Goal: Information Seeking & Learning: Find specific page/section

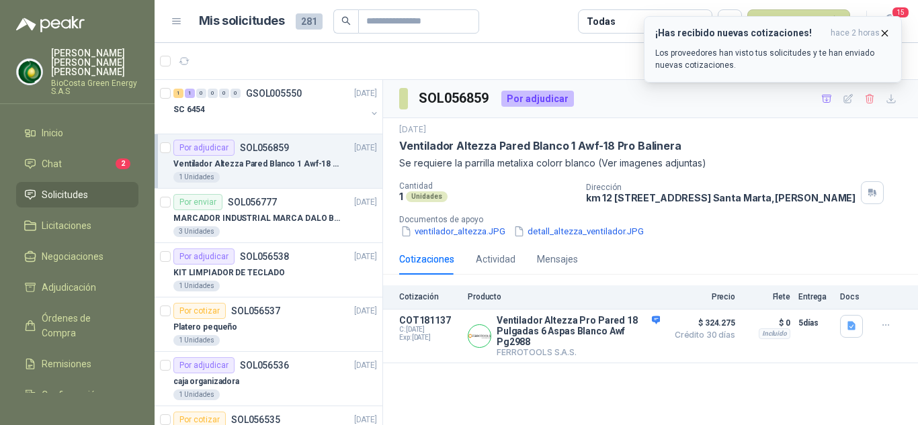
drag, startPoint x: 883, startPoint y: 37, endPoint x: 893, endPoint y: 33, distance: 10.9
click at [886, 37] on icon "button" at bounding box center [884, 33] width 11 height 11
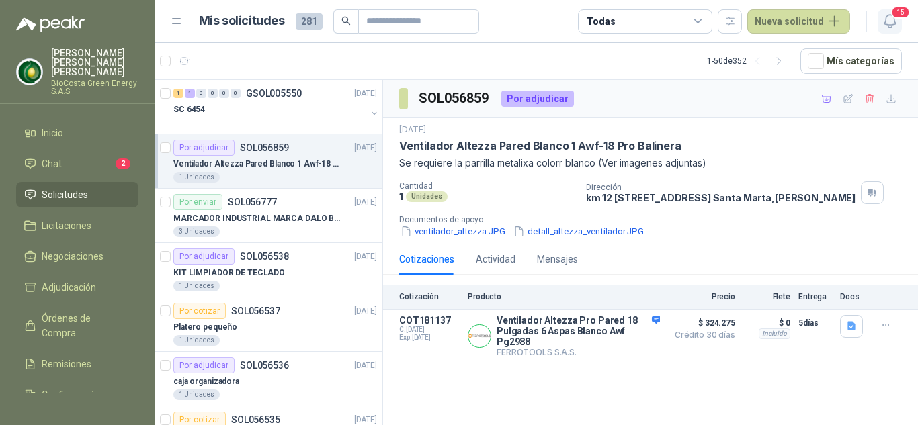
click at [895, 21] on icon "button" at bounding box center [890, 21] width 17 height 17
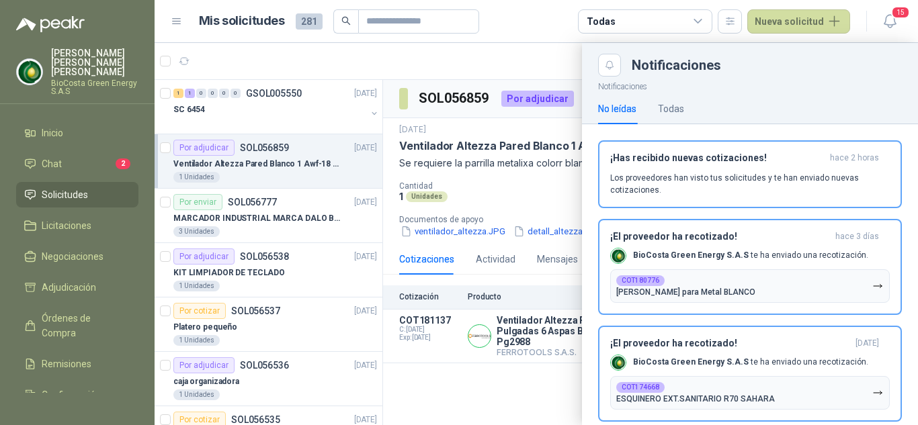
click at [698, 190] on p "Los proveedores han visto tus solicitudes y te han enviado nuevas cotizaciones." at bounding box center [750, 184] width 280 height 24
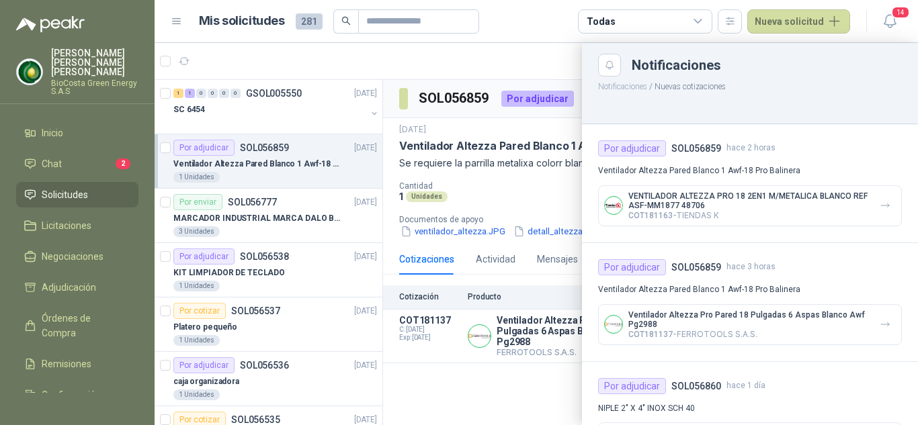
click at [698, 200] on p "VENTILADOR ALTEZZA PRO 18 2EN1 M/METALICA BLANCO REF ASF-MM1877 48706" at bounding box center [748, 201] width 241 height 19
click at [651, 153] on div "Por adjudicar" at bounding box center [632, 148] width 68 height 16
click at [701, 146] on h4 "SOL056859" at bounding box center [696, 148] width 50 height 15
click at [736, 193] on div "VENTILADOR ALTEZZA PRO 18 2EN1 M/METALICA BLANCO REF ASF-MM1877 48706 COT181163…" at bounding box center [750, 205] width 304 height 41
click at [751, 218] on p "COT181163 - TIENDAS K" at bounding box center [748, 215] width 241 height 10
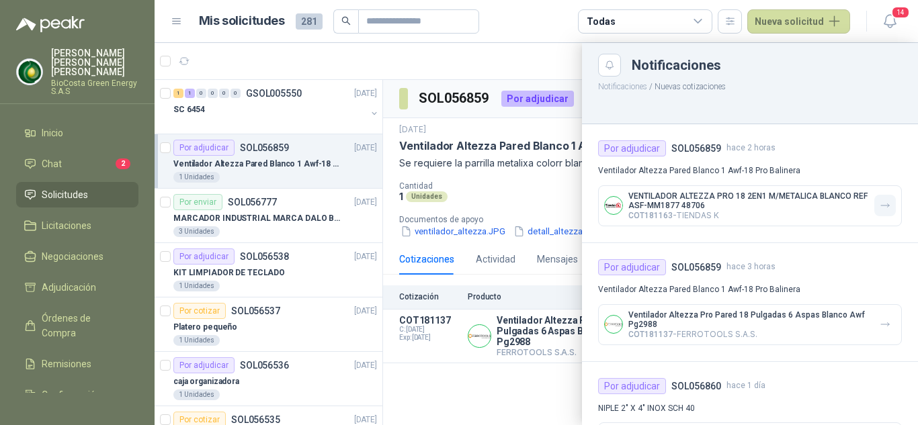
click at [880, 210] on icon "button" at bounding box center [885, 205] width 11 height 11
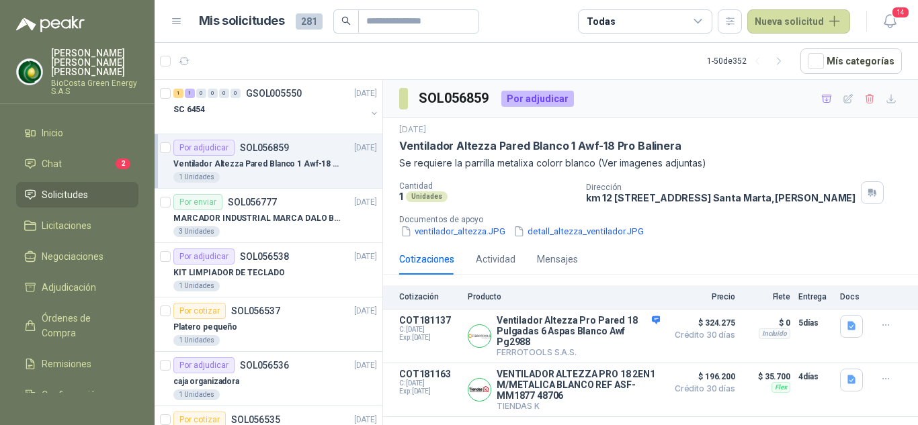
scroll to position [1, 0]
click at [610, 399] on button "Detalles" at bounding box center [628, 390] width 63 height 18
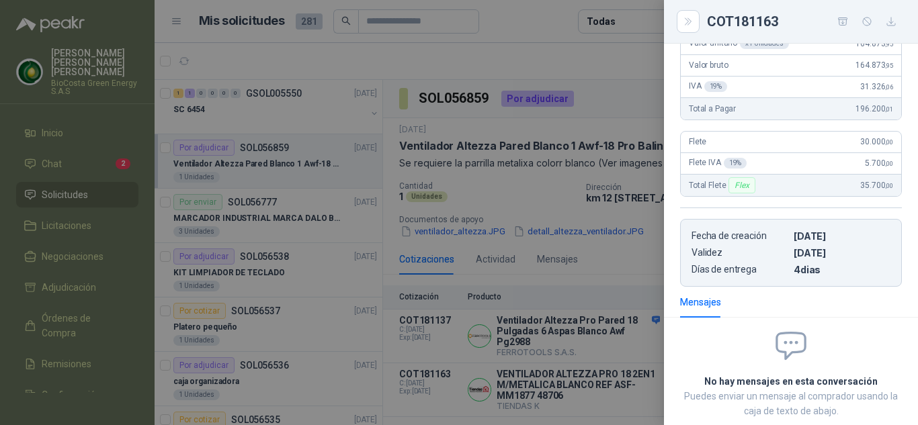
scroll to position [0, 0]
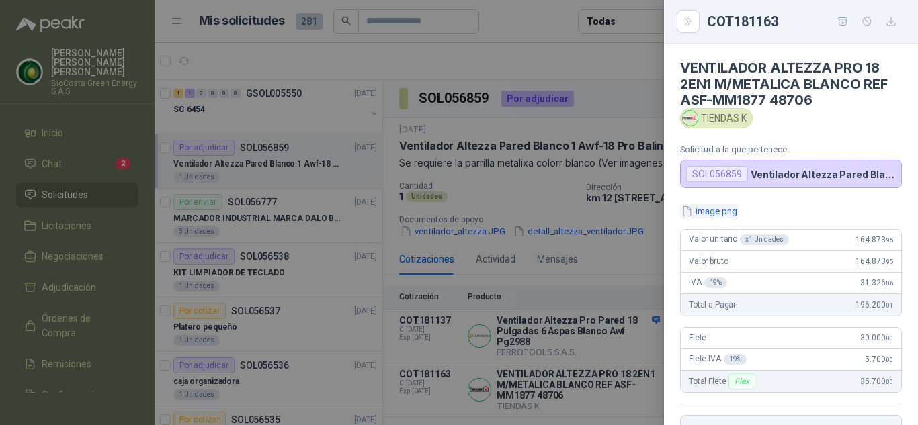
click at [719, 209] on button "image.png" at bounding box center [709, 211] width 58 height 14
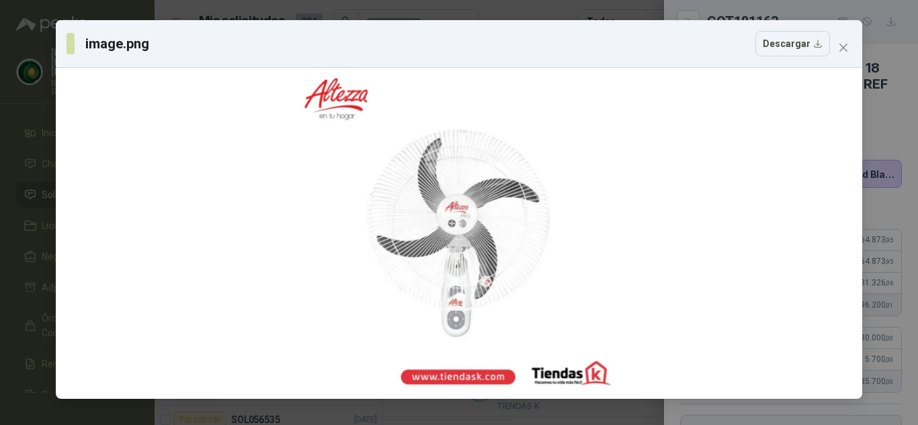
click at [845, 50] on icon "close" at bounding box center [843, 47] width 11 height 11
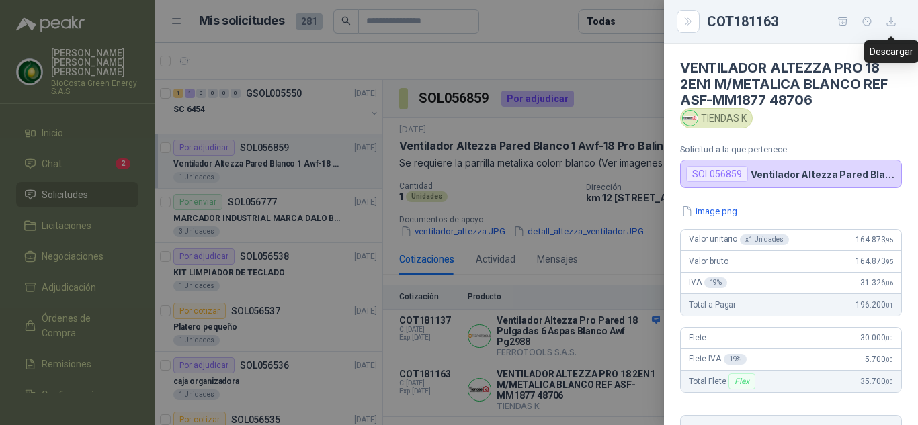
click at [892, 24] on icon "button" at bounding box center [891, 21] width 11 height 11
click at [714, 211] on button "image.png" at bounding box center [709, 211] width 58 height 14
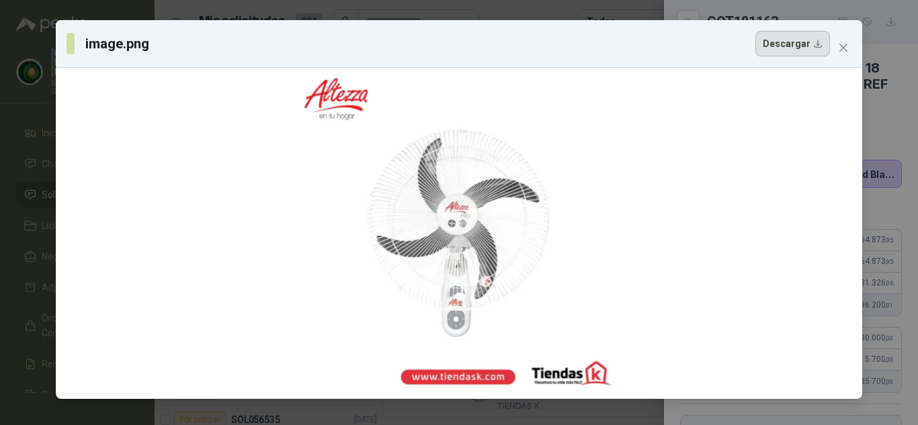
click at [810, 43] on button "Descargar" at bounding box center [792, 44] width 75 height 26
click at [822, 216] on div at bounding box center [459, 233] width 796 height 321
drag, startPoint x: 833, startPoint y: 44, endPoint x: 843, endPoint y: 44, distance: 10.1
click at [839, 44] on span "Close" at bounding box center [844, 47] width 22 height 11
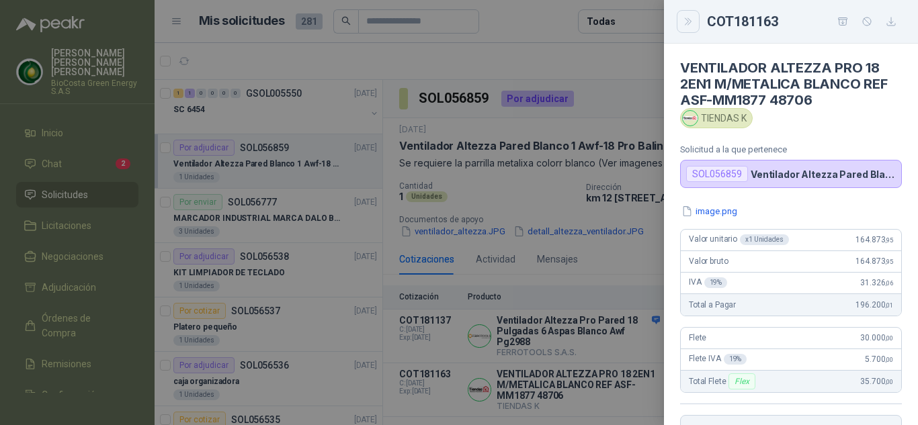
click at [686, 19] on icon "Close" at bounding box center [688, 21] width 11 height 11
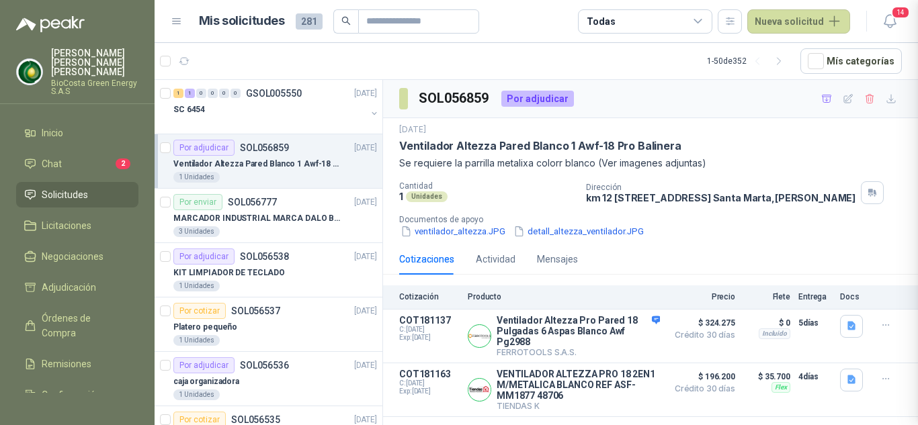
scroll to position [281, 0]
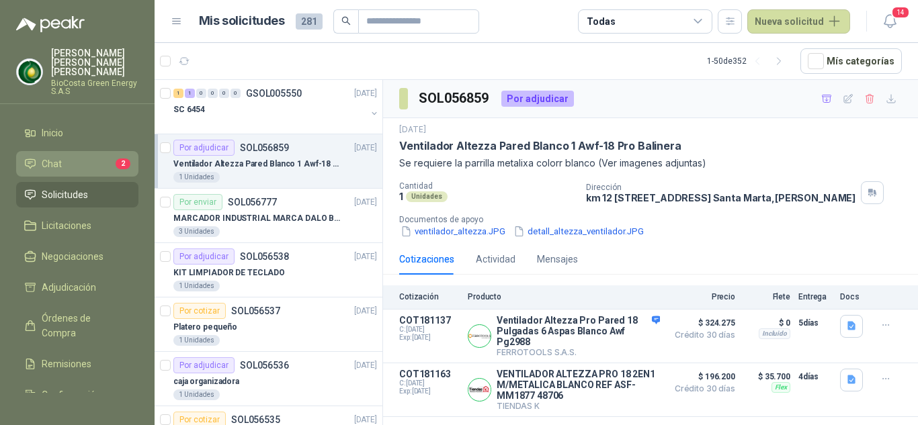
click at [46, 157] on span "Chat" at bounding box center [52, 164] width 20 height 15
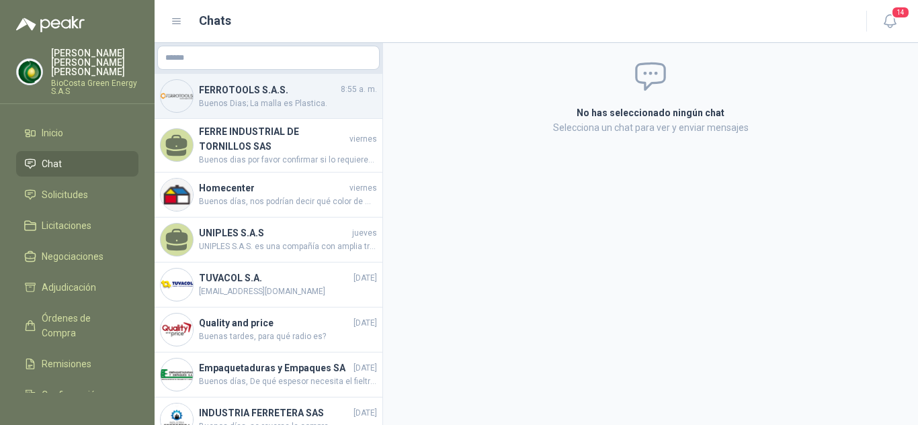
click at [259, 92] on h4 "FERROTOOLS S.A.S." at bounding box center [268, 90] width 139 height 15
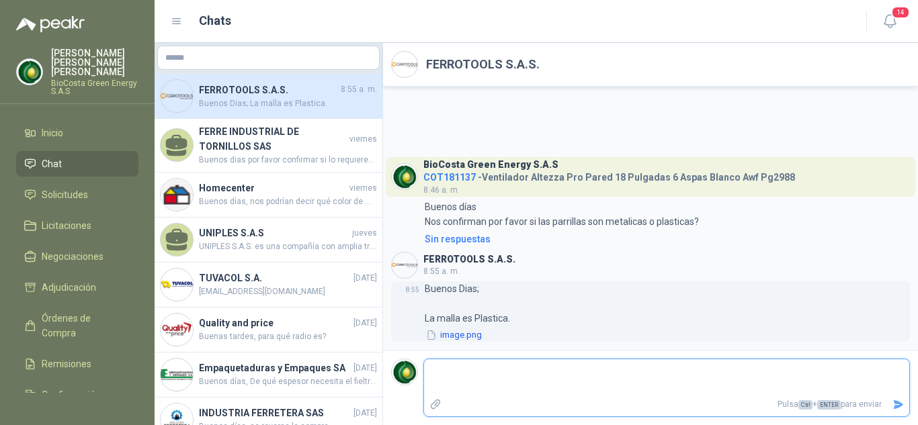
type textarea "*"
type textarea "**"
type textarea "***"
type textarea "****"
type textarea "*****"
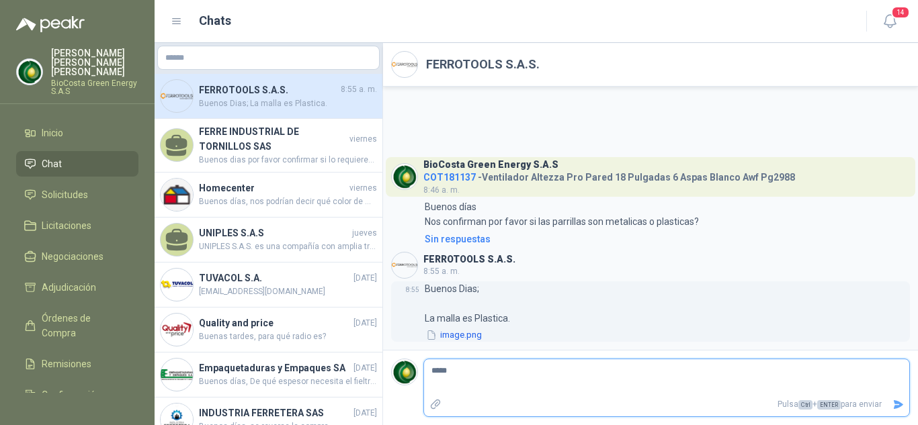
type textarea "******"
type textarea "*******"
drag, startPoint x: 897, startPoint y: 406, endPoint x: 891, endPoint y: 396, distance: 11.8
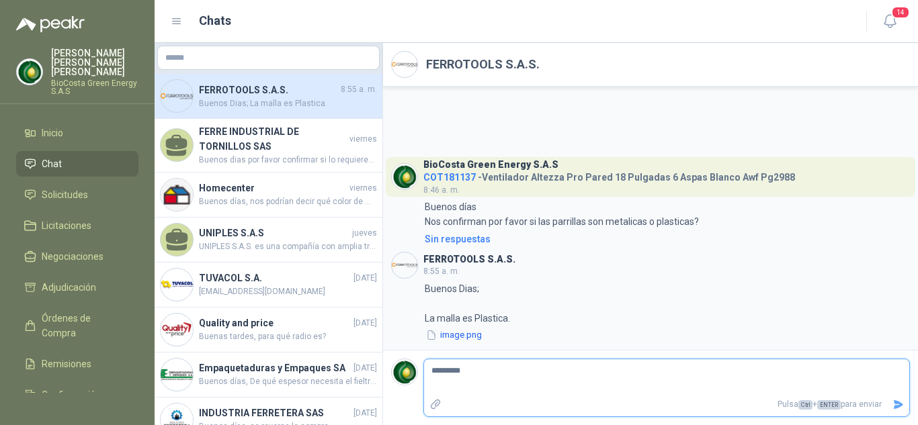
click at [897, 405] on icon "Enviar" at bounding box center [897, 404] width 11 height 11
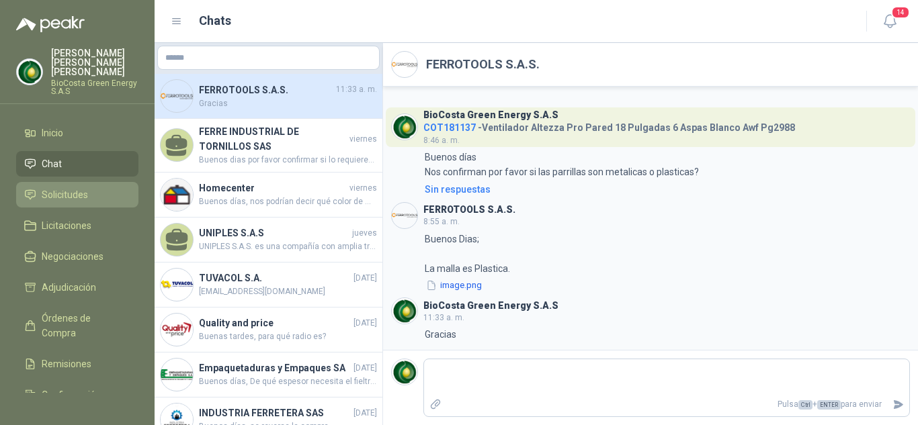
click at [64, 187] on span "Solicitudes" at bounding box center [65, 194] width 46 height 15
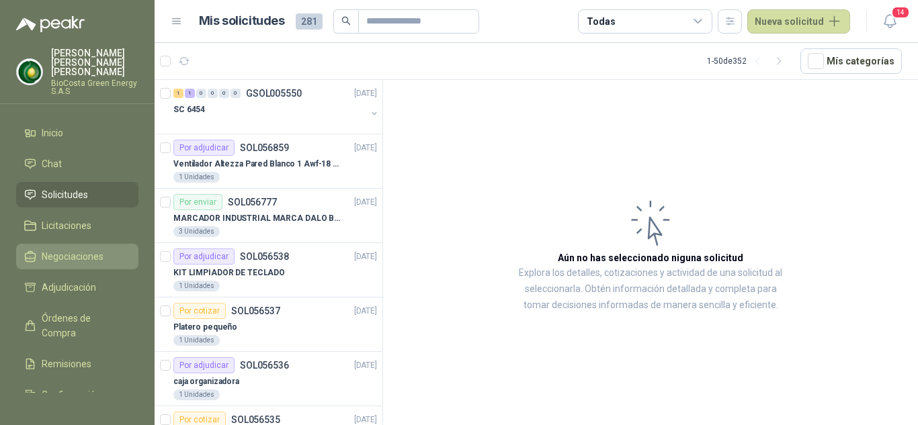
click at [71, 254] on span "Negociaciones" at bounding box center [73, 256] width 62 height 15
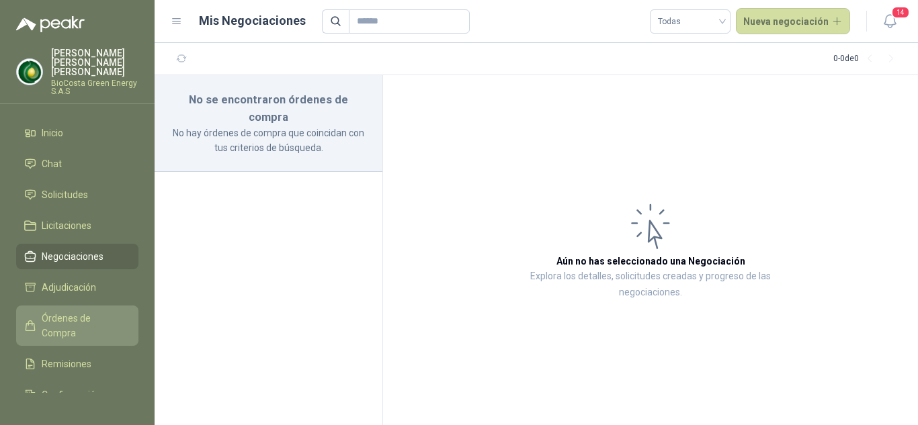
click at [58, 311] on span "Órdenes de Compra" at bounding box center [84, 326] width 84 height 30
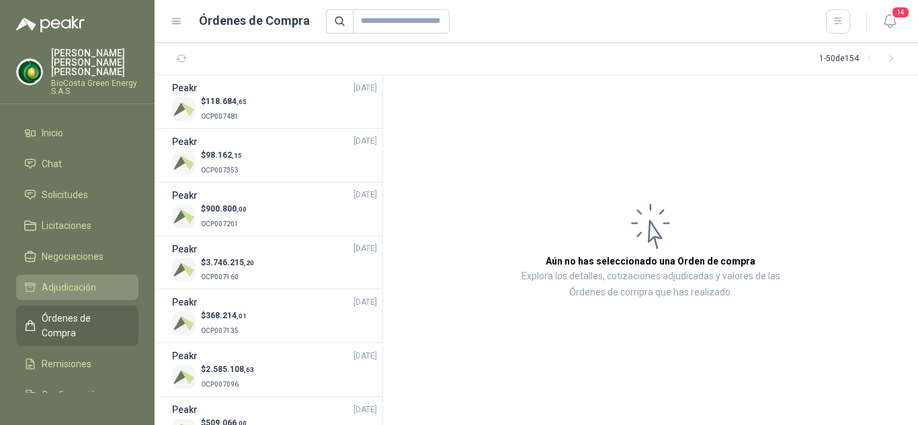
click at [56, 281] on span "Adjudicación" at bounding box center [69, 287] width 54 height 15
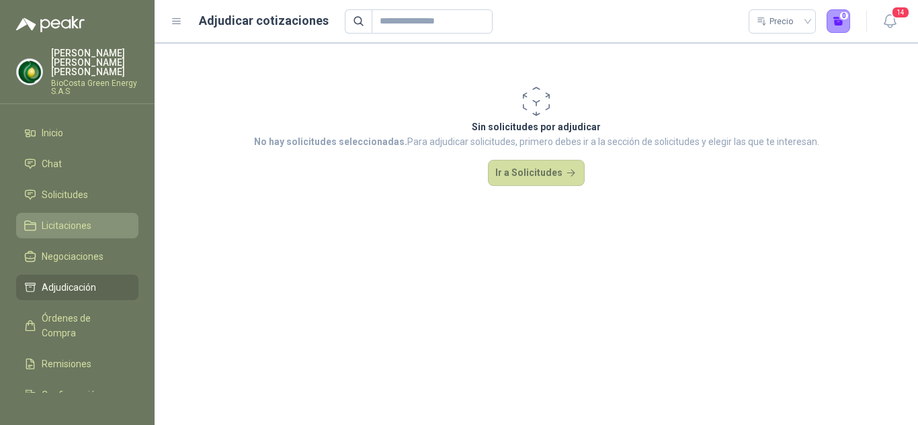
click at [54, 222] on span "Licitaciones" at bounding box center [67, 225] width 50 height 15
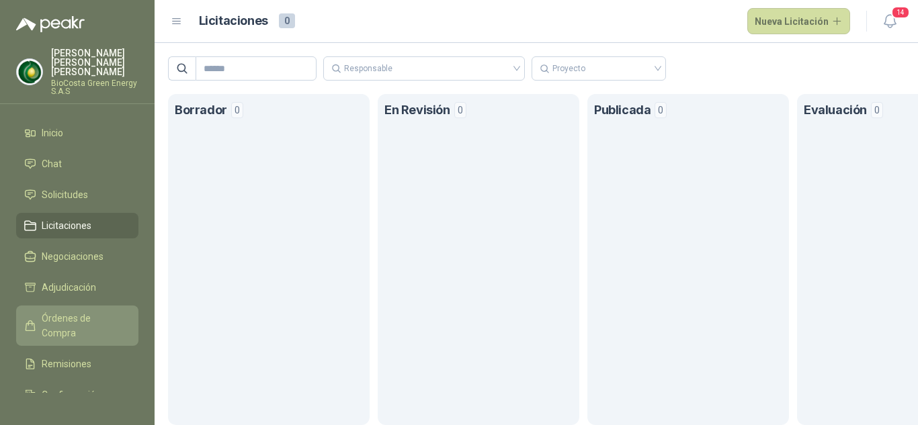
click at [61, 313] on span "Órdenes de Compra" at bounding box center [84, 326] width 84 height 30
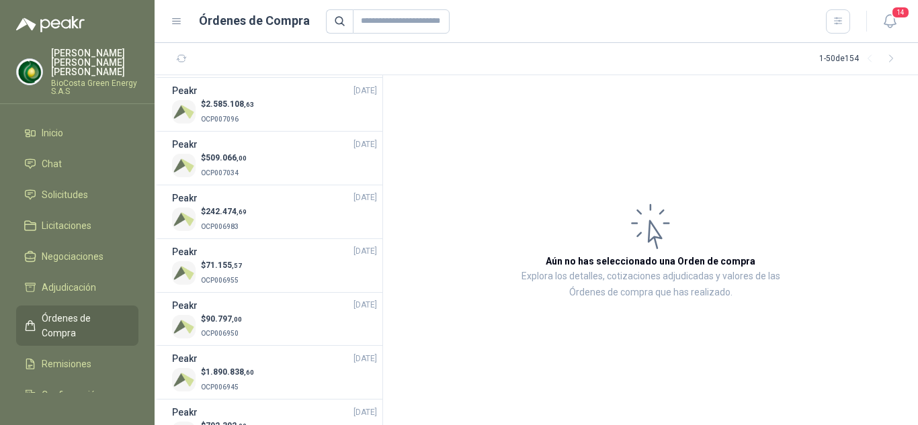
scroll to position [269, 0]
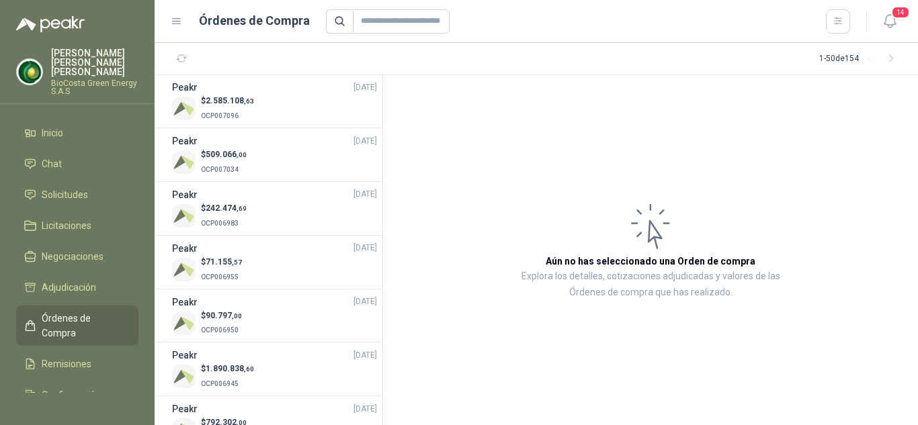
click at [179, 19] on icon at bounding box center [177, 21] width 12 height 12
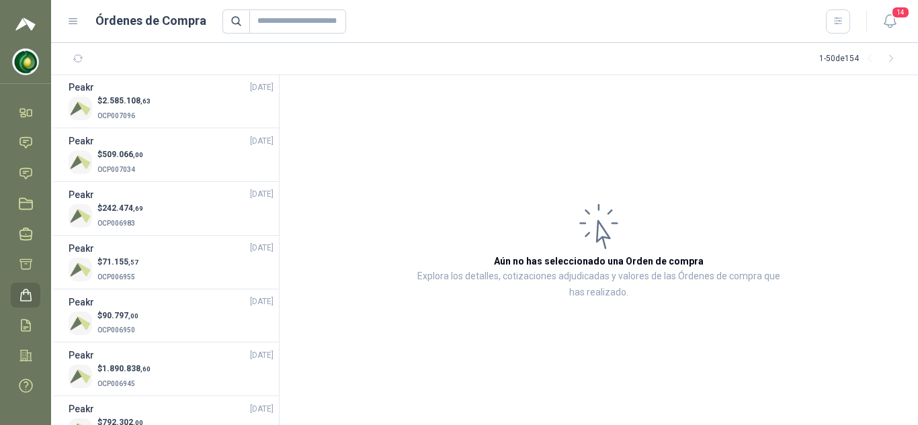
click at [72, 21] on icon at bounding box center [73, 21] width 8 height 5
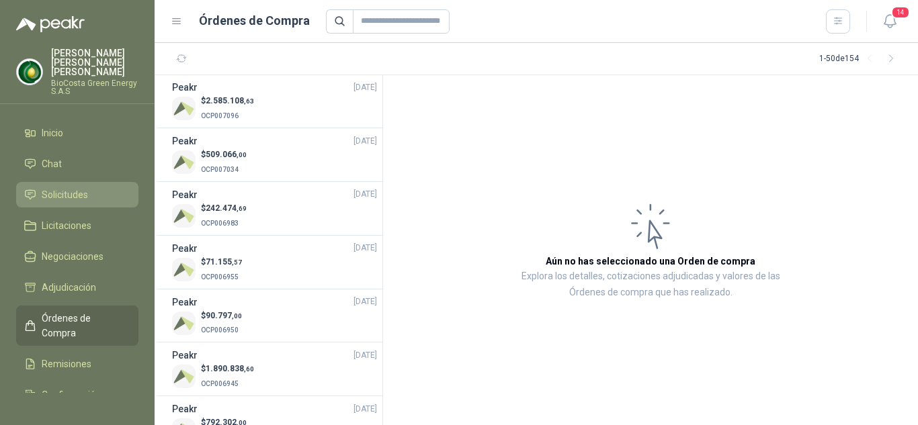
click at [91, 192] on li "Solicitudes" at bounding box center [77, 194] width 106 height 15
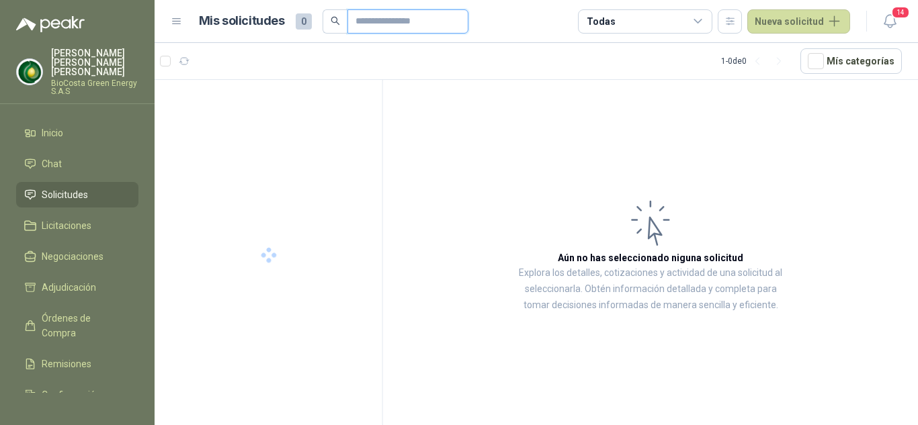
click at [384, 24] on input "text" at bounding box center [403, 21] width 94 height 23
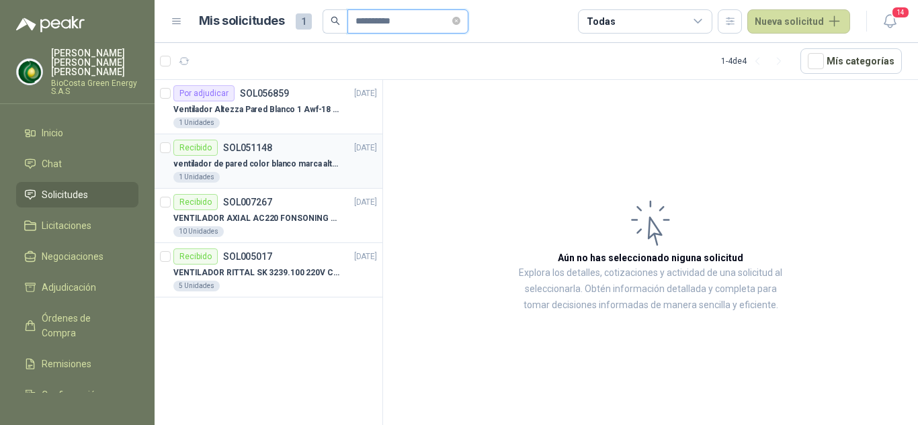
type input "**********"
click at [326, 162] on p "ventilador de pared color blanco marca alteza" at bounding box center [256, 164] width 167 height 13
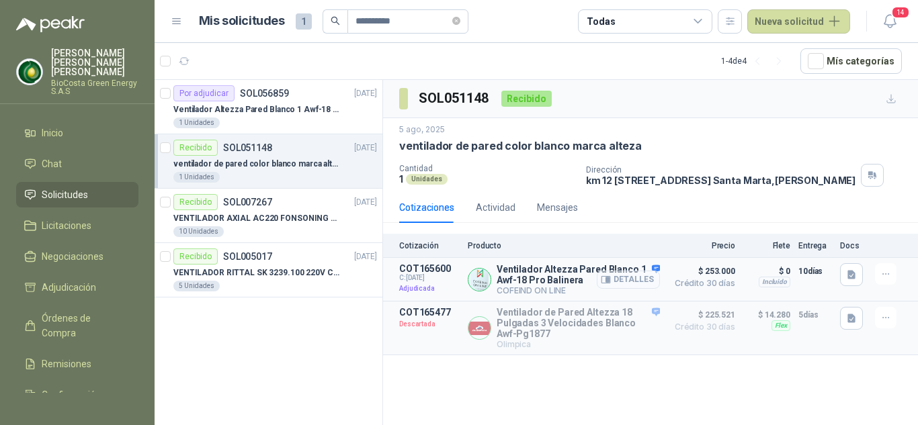
click at [645, 283] on button "Detalles" at bounding box center [628, 280] width 63 height 18
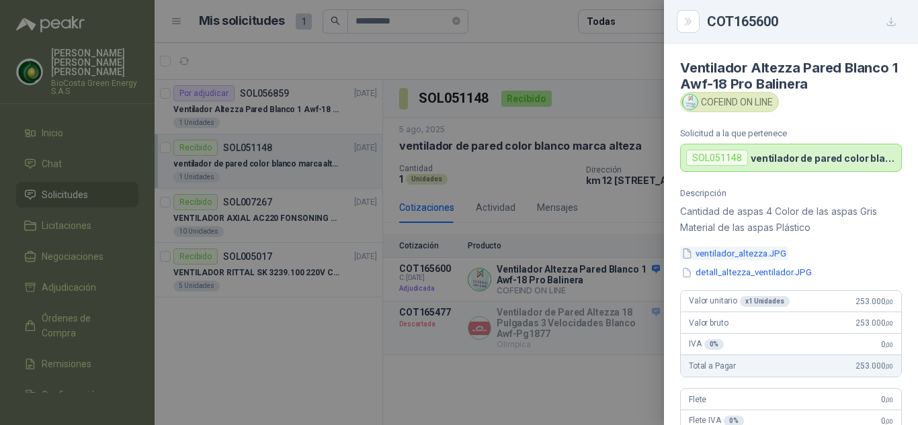
click at [718, 255] on button "ventilador_altezza.JPG" at bounding box center [734, 254] width 108 height 14
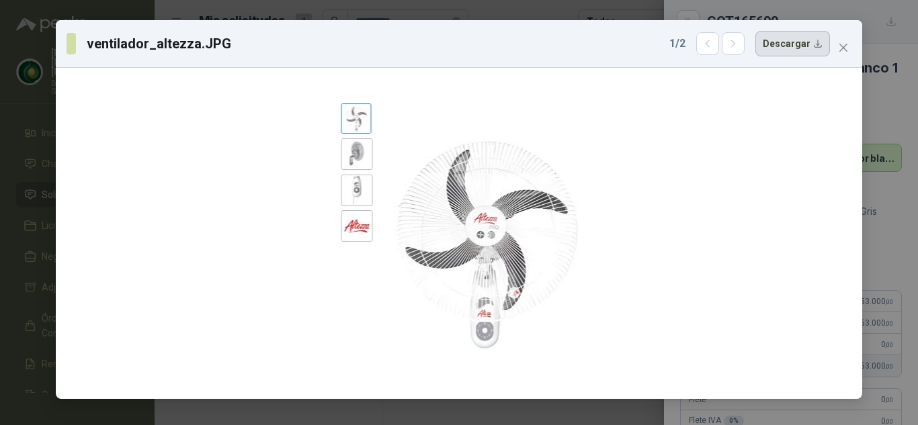
click at [793, 52] on button "Descargar" at bounding box center [792, 44] width 75 height 26
click at [534, 16] on div "ventilador_altezza.JPG 1 / 2 Descargar" at bounding box center [459, 212] width 918 height 425
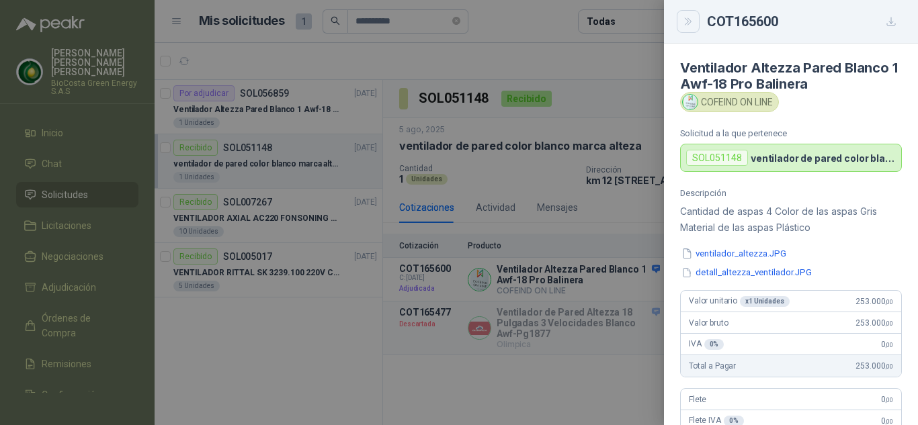
click at [698, 22] on button "Close" at bounding box center [688, 21] width 23 height 23
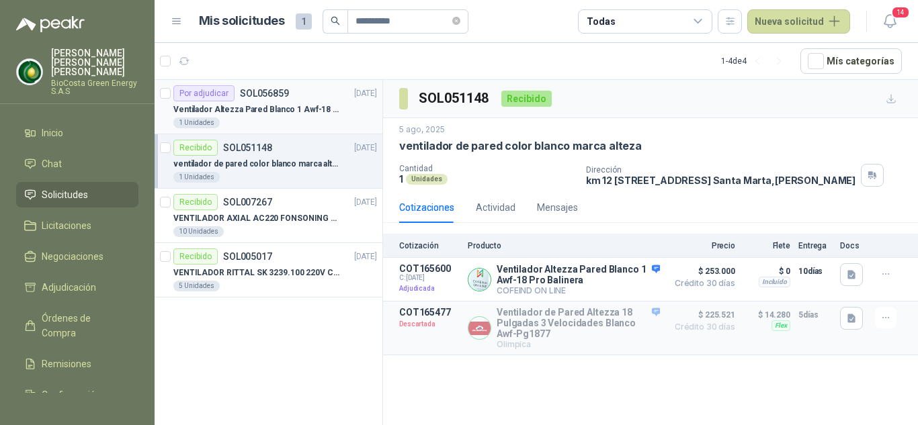
click at [288, 105] on p "Ventilador Altezza Pared Blanco 1 Awf-18 Pro Balinera" at bounding box center [256, 109] width 167 height 13
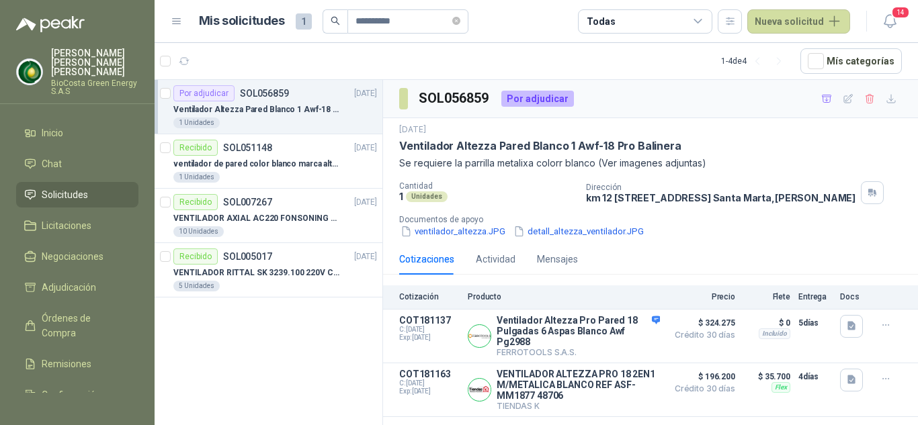
scroll to position [1, 0]
click at [608, 399] on button "Detalles" at bounding box center [628, 390] width 63 height 18
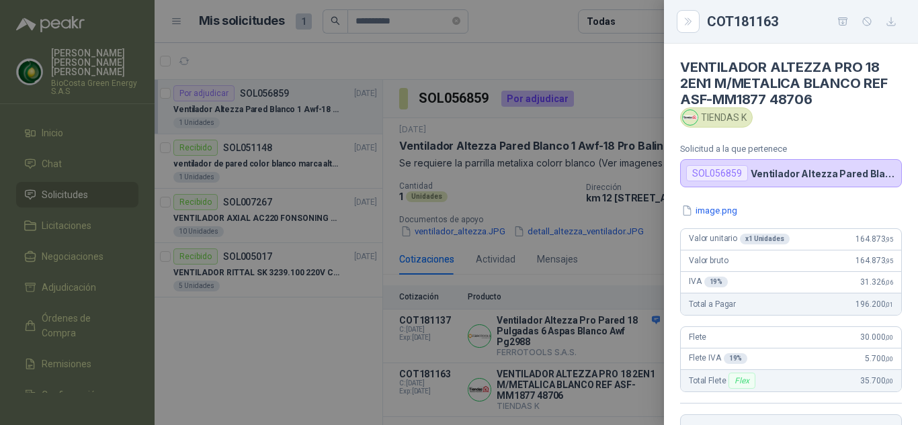
scroll to position [0, 0]
click at [702, 213] on button "image.png" at bounding box center [709, 211] width 58 height 14
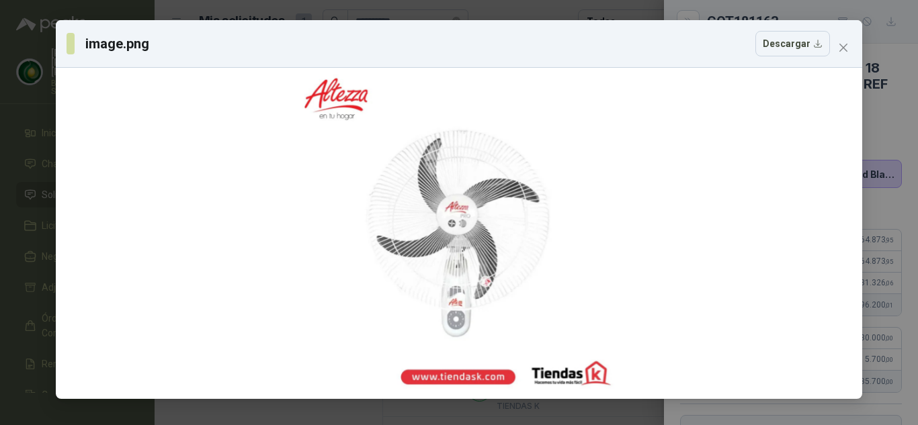
click at [841, 46] on icon "close" at bounding box center [843, 48] width 8 height 8
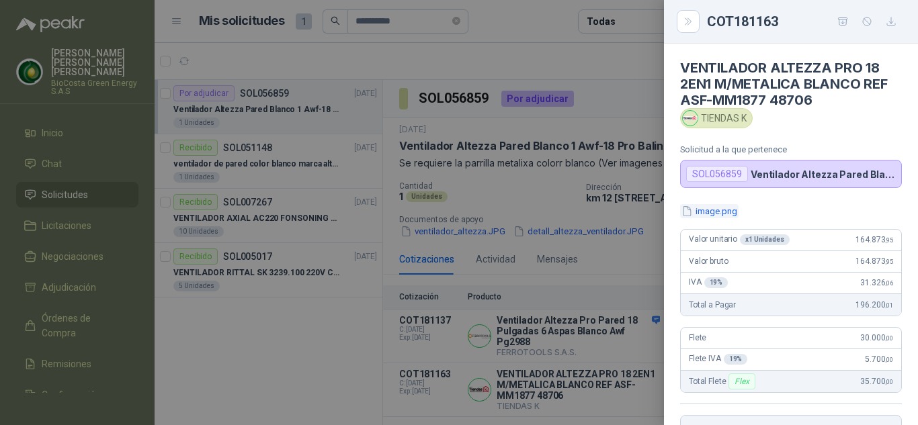
click at [712, 210] on button "image.png" at bounding box center [709, 211] width 58 height 14
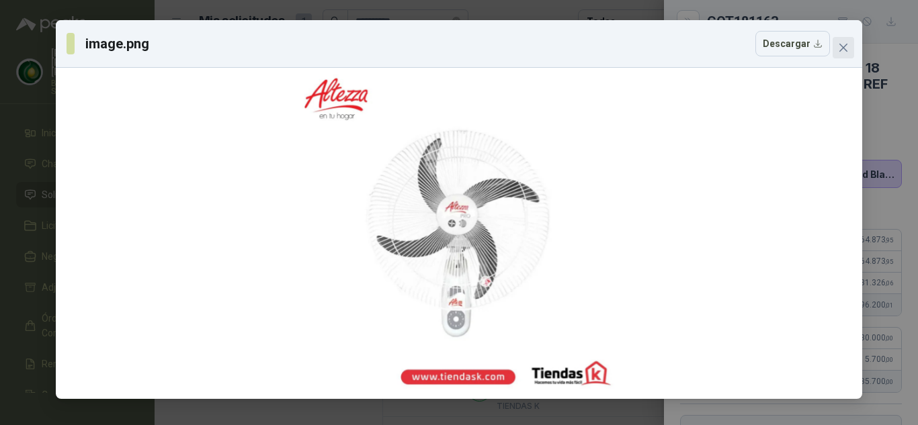
click at [849, 44] on span "Close" at bounding box center [844, 47] width 22 height 11
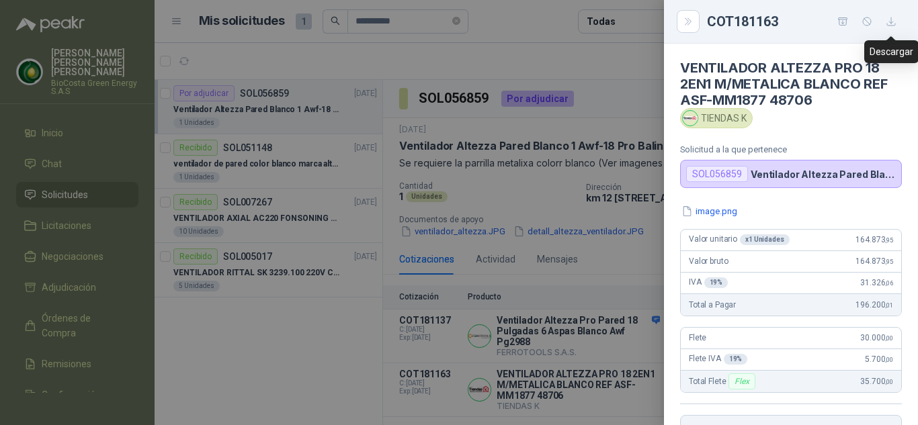
click at [892, 22] on icon "button" at bounding box center [891, 21] width 11 height 11
click at [690, 24] on icon "Close" at bounding box center [688, 21] width 11 height 11
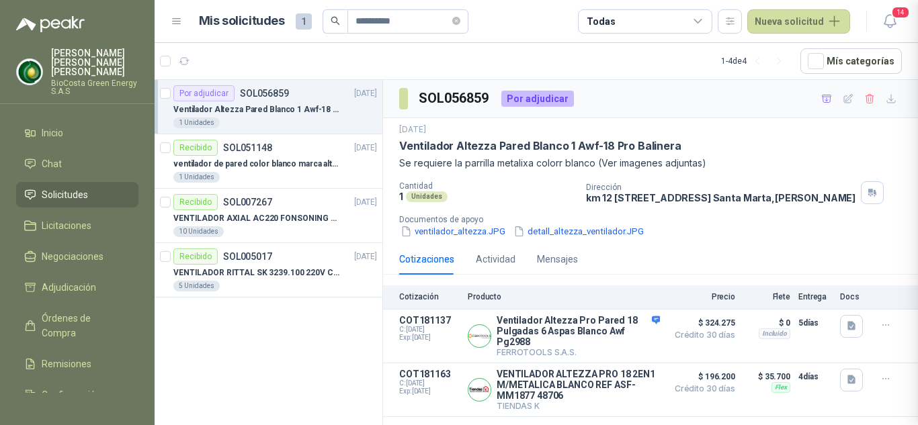
scroll to position [281, 0]
